Goal: Task Accomplishment & Management: Manage account settings

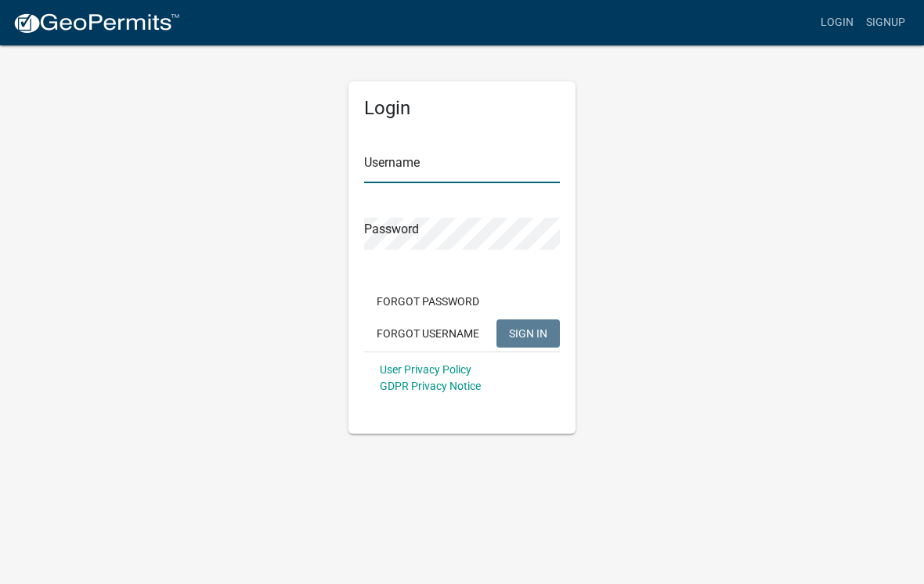
click at [466, 172] on input "Username" at bounding box center [462, 167] width 196 height 32
type input "[EMAIL_ADDRESS][DOMAIN_NAME]"
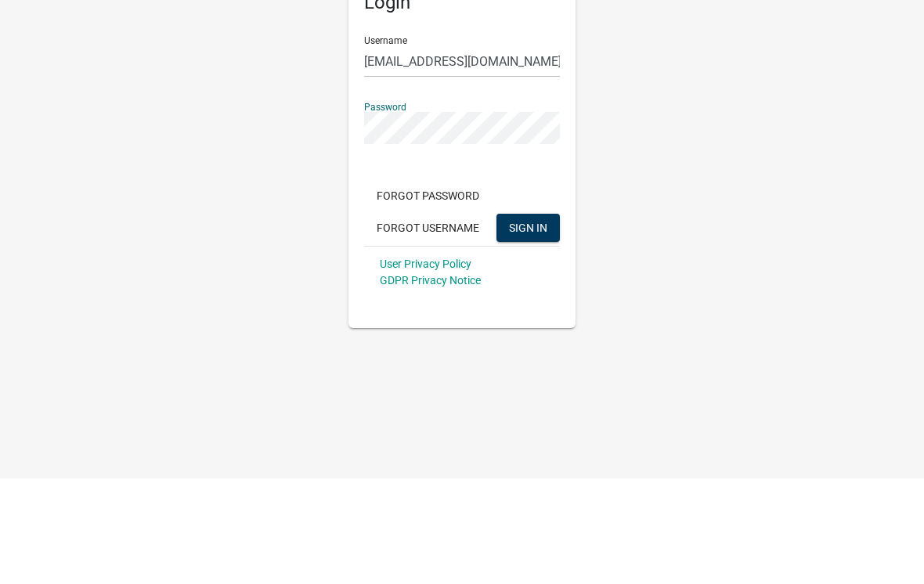
click at [534, 327] on span "SIGN IN" at bounding box center [528, 333] width 38 height 13
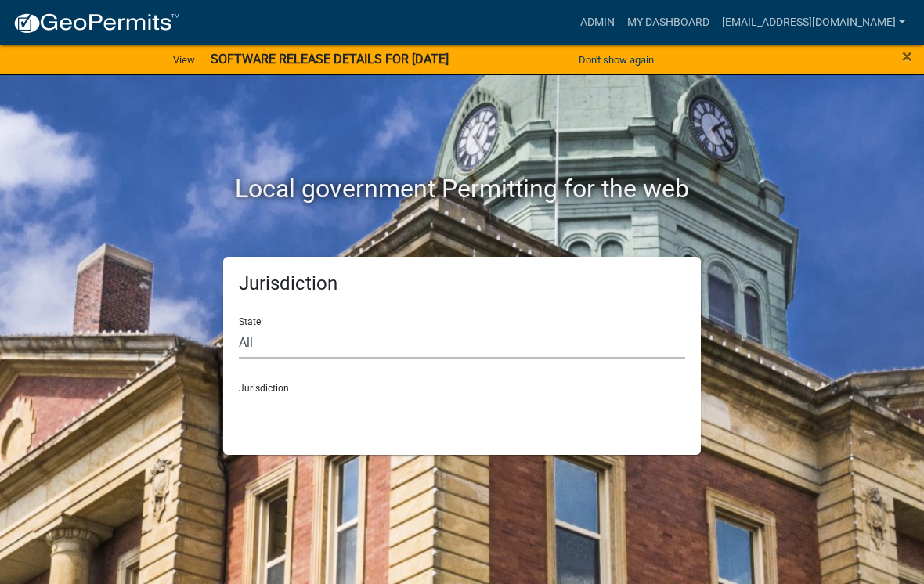
click at [262, 338] on select "All [US_STATE] [US_STATE] [US_STATE] [US_STATE] [US_STATE] [US_STATE] [US_STATE…" at bounding box center [462, 343] width 446 height 32
select select "[US_STATE]"
click at [294, 404] on select "[GEOGRAPHIC_DATA], [US_STATE] [GEOGRAPHIC_DATA], [US_STATE] [GEOGRAPHIC_DATA], …" at bounding box center [462, 409] width 446 height 32
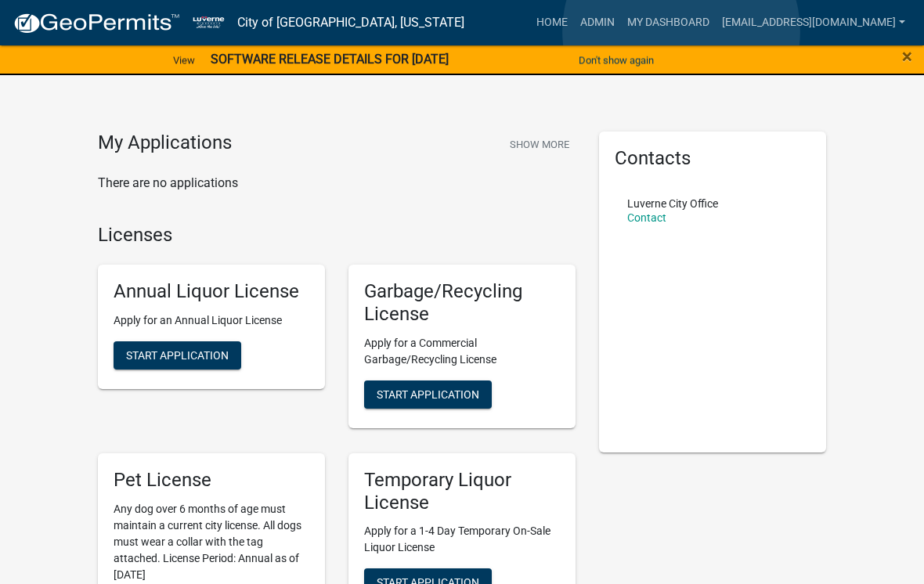
click at [682, 31] on link "My Dashboard" at bounding box center [668, 23] width 95 height 30
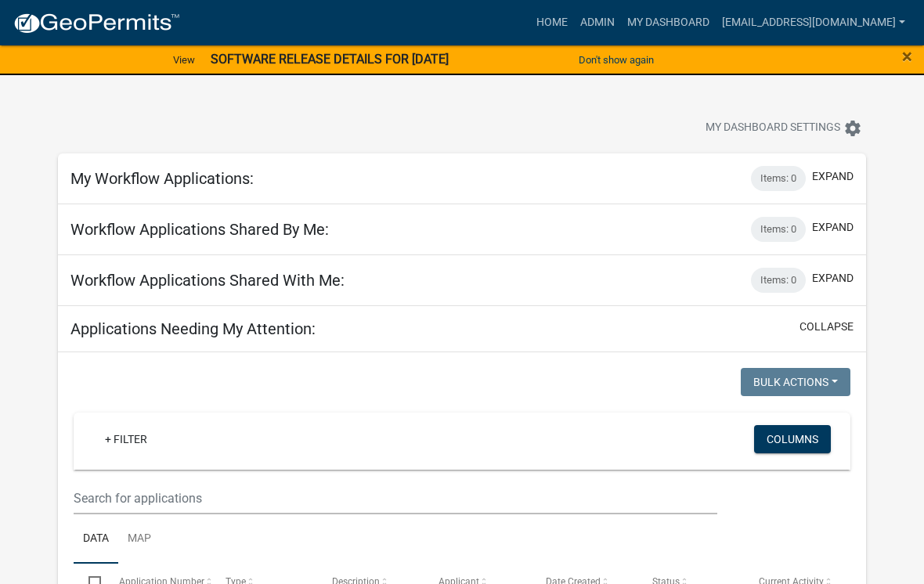
click at [911, 49] on span "×" at bounding box center [907, 56] width 10 height 22
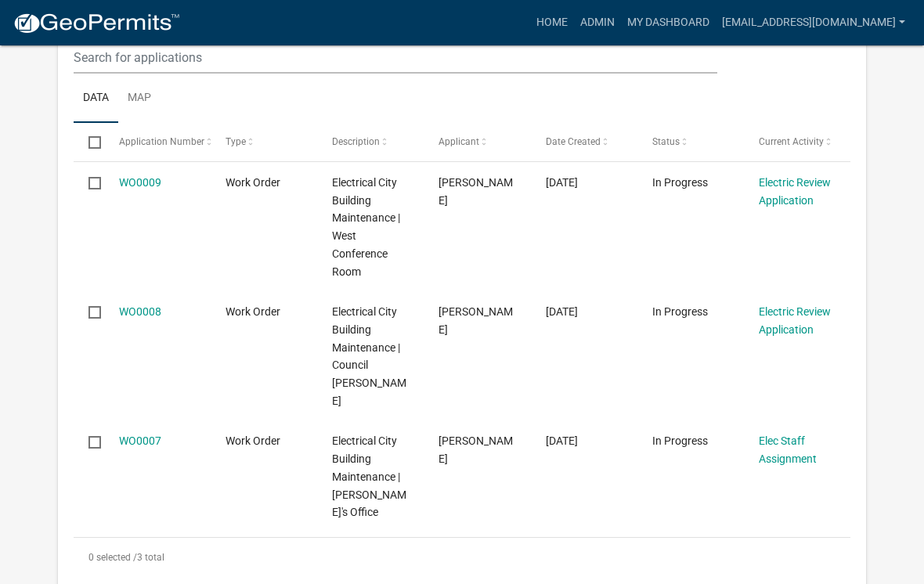
scroll to position [410, 0]
